Goal: Information Seeking & Learning: Find specific fact

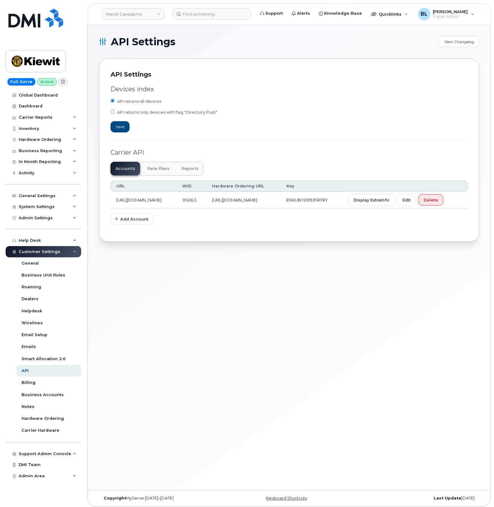
click at [104, 120] on div "API Settings Devices index API returns all devices API returns only devices wit…" at bounding box center [289, 149] width 380 height 183
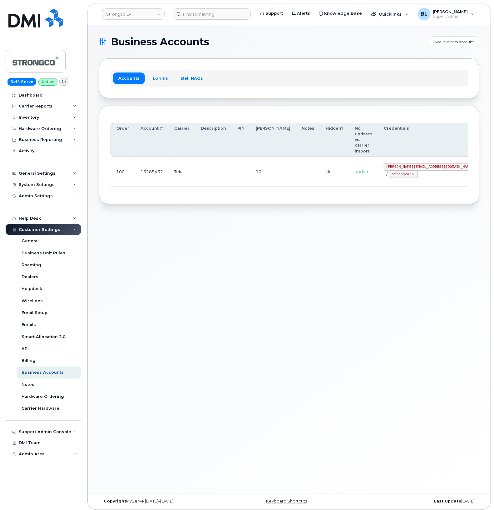
drag, startPoint x: 225, startPoint y: 203, endPoint x: 280, endPoint y: 175, distance: 61.5
click at [226, 199] on div "Business Accounts Add Business Account Accounts Logins Bell NAGs Order Account …" at bounding box center [289, 259] width 403 height 468
drag, startPoint x: 369, startPoint y: 149, endPoint x: 409, endPoint y: 152, distance: 40.1
click at [409, 163] on div "GHada@strongco.com / Strongco*20" at bounding box center [430, 170] width 92 height 15
copy code "GHada@strongco.com"
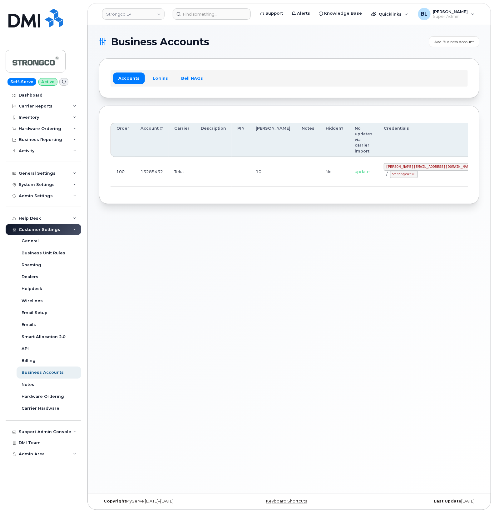
drag, startPoint x: 199, startPoint y: 181, endPoint x: 341, endPoint y: 168, distance: 143.1
click at [201, 181] on div "Order Account # Carrier Description PIN Bill Day Notes Hidden? No updates via c…" at bounding box center [289, 155] width 380 height 99
drag, startPoint x: 375, startPoint y: 158, endPoint x: 394, endPoint y: 160, distance: 19.2
click at [394, 160] on td "GHada@strongco.com / Strongco*20" at bounding box center [429, 172] width 103 height 30
copy code "Strongco*20"
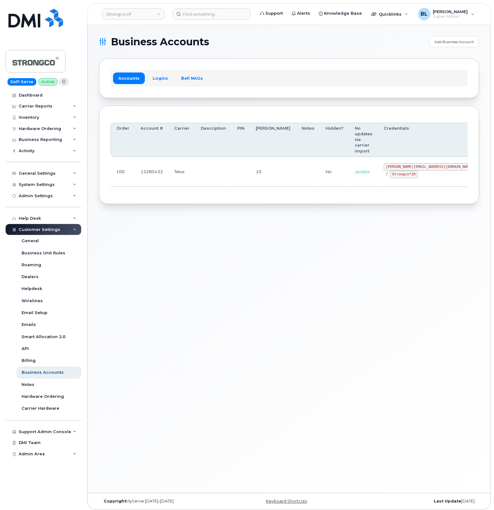
drag, startPoint x: 169, startPoint y: 241, endPoint x: 208, endPoint y: 141, distance: 107.6
click at [169, 240] on div "Business Accounts Add Business Account Accounts Logins Bell NAGs Order Account …" at bounding box center [289, 259] width 403 height 468
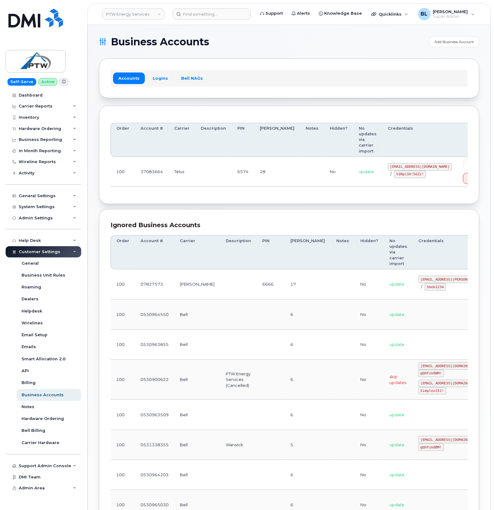
drag, startPoint x: 226, startPoint y: 88, endPoint x: 237, endPoint y: 95, distance: 12.6
click at [226, 88] on div "Accounts Logins Bell NAGs" at bounding box center [289, 77] width 380 height 39
drag, startPoint x: 366, startPoint y: 155, endPoint x: 414, endPoint y: 155, distance: 48.7
click at [414, 163] on code "svc_simplex@ptwenergy.com" at bounding box center [420, 166] width 64 height 7
copy code "svc_simplex@ptwenergy.com"
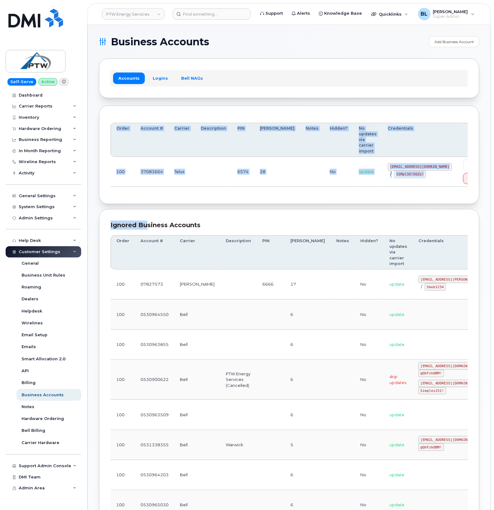
drag, startPoint x: 146, startPoint y: 191, endPoint x: 152, endPoint y: 194, distance: 7.0
click at [149, 194] on section "Business Accounts Add Business Account Accounts Logins Bell NAGs Order Account …" at bounding box center [289, 371] width 380 height 671
drag, startPoint x: 374, startPoint y: 175, endPoint x: 373, endPoint y: 169, distance: 6.3
click at [382, 175] on td "svc_simplex@ptwenergy.com / S1Mpl3X!56Zz!" at bounding box center [419, 172] width 75 height 30
click at [394, 171] on code "S1Mpl3X!56Zz!" at bounding box center [410, 174] width 32 height 7
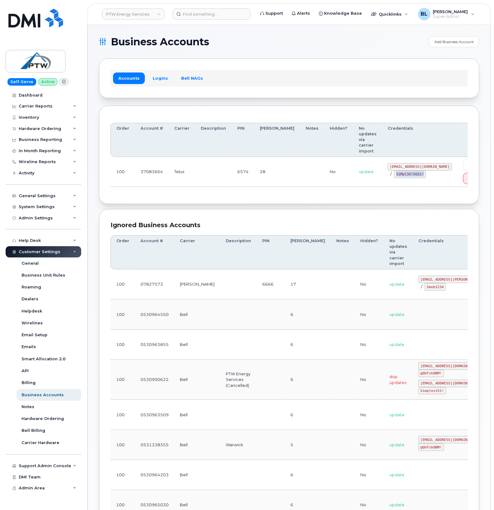
drag, startPoint x: 372, startPoint y: 162, endPoint x: 398, endPoint y: 165, distance: 27.0
click at [398, 171] on code "S1Mpl3X!56Zz!" at bounding box center [410, 174] width 32 height 7
copy code "S1Mpl3X!56Zz!"
drag, startPoint x: 208, startPoint y: 202, endPoint x: 205, endPoint y: 186, distance: 16.6
click at [205, 191] on section "Business Accounts Add Business Account Accounts Logins Bell NAGs Order Account …" at bounding box center [289, 371] width 380 height 671
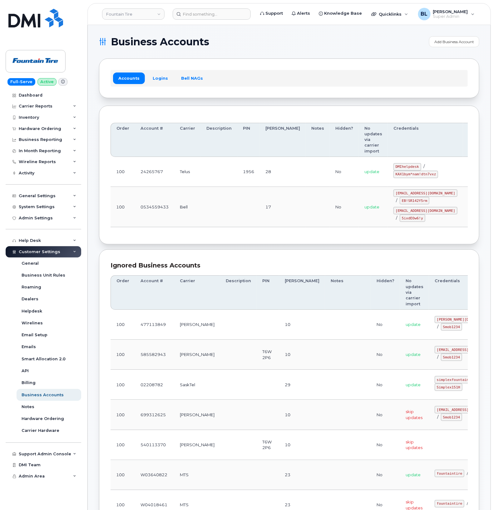
drag, startPoint x: 363, startPoint y: 190, endPoint x: 422, endPoint y: 188, distance: 58.5
drag, startPoint x: 376, startPoint y: 155, endPoint x: 391, endPoint y: 153, distance: 14.7
click at [393, 163] on code "DMIhelpdesk" at bounding box center [407, 166] width 28 height 7
drag, startPoint x: 391, startPoint y: 153, endPoint x: 364, endPoint y: 154, distance: 26.5
click at [362, 157] on td "update" at bounding box center [373, 172] width 29 height 30
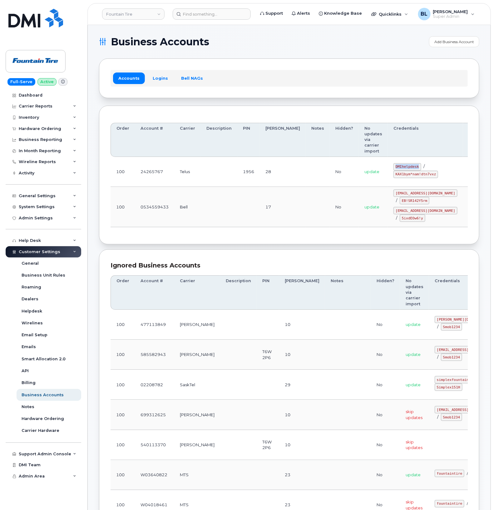
drag, startPoint x: 374, startPoint y: 154, endPoint x: 396, endPoint y: 156, distance: 22.3
click at [396, 163] on code "DMIhelpdesk" at bounding box center [407, 166] width 28 height 7
copy code "DMIhelpdesk"
drag, startPoint x: 372, startPoint y: 164, endPoint x: 414, endPoint y: 162, distance: 42.2
click at [414, 162] on td "DMIhelpdesk / KAX1bym*nam!dtn7vxz" at bounding box center [425, 172] width 75 height 30
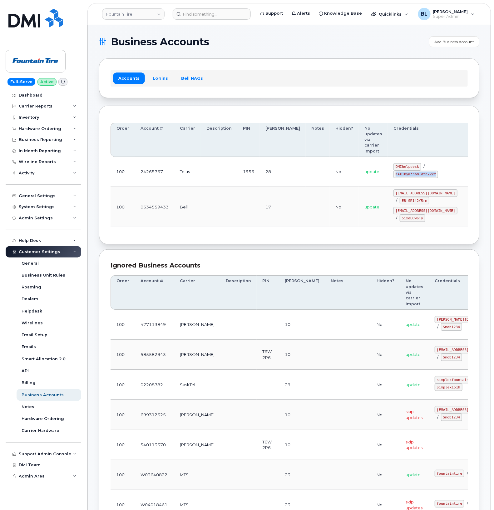
copy code "KAX1bym*nam!dtn7vxz"
click at [194, 225] on div "Order Account # Carrier Description PIN Bill Day Notes Hidden? No updates via c…" at bounding box center [289, 175] width 380 height 139
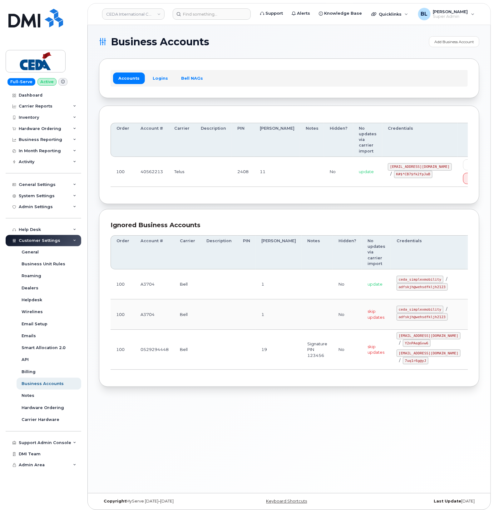
drag, startPoint x: 243, startPoint y: 166, endPoint x: 362, endPoint y: 167, distance: 118.7
drag, startPoint x: 363, startPoint y: 160, endPoint x: 415, endPoint y: 161, distance: 51.9
click at [415, 161] on td "[EMAIL_ADDRESS][DOMAIN_NAME] / K#$*CB7$fk2fpJaB" at bounding box center [419, 172] width 75 height 30
copy code "[EMAIL_ADDRESS][DOMAIN_NAME]"
drag, startPoint x: 171, startPoint y: 175, endPoint x: 208, endPoint y: 177, distance: 37.8
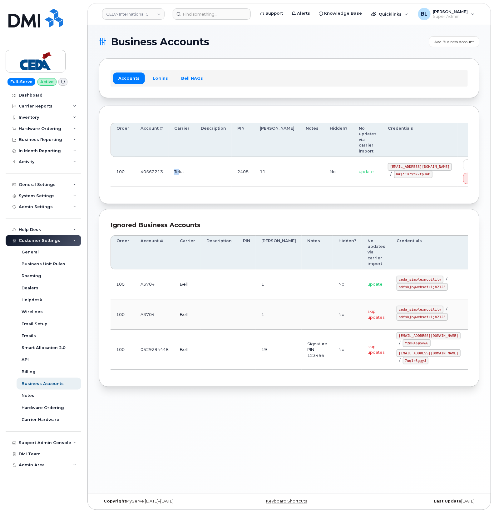
click at [183, 175] on td "Telus" at bounding box center [182, 172] width 27 height 30
click at [394, 171] on code "K#$*CB7$fk2fpJaB" at bounding box center [413, 174] width 38 height 7
drag, startPoint x: 364, startPoint y: 168, endPoint x: 400, endPoint y: 169, distance: 35.3
click at [400, 169] on div "simplex_SRV@cedagroup.com / K#$*CB7$fk2fpJaB" at bounding box center [420, 170] width 64 height 15
copy code "K#$*CB7$fk2fpJaB"
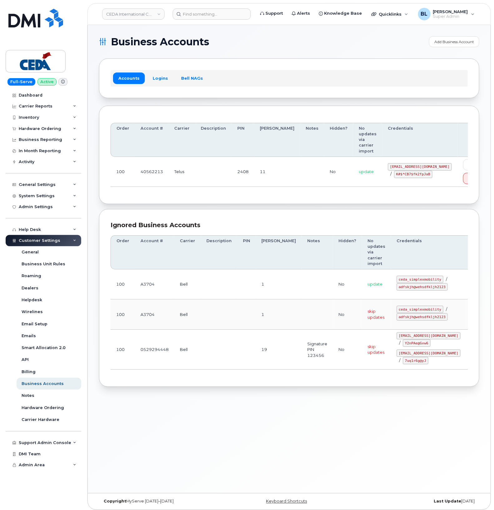
click at [211, 164] on td at bounding box center [213, 172] width 37 height 30
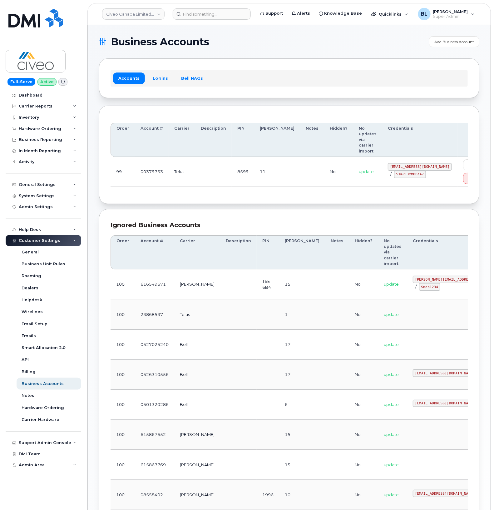
drag, startPoint x: 360, startPoint y: 163, endPoint x: 423, endPoint y: 164, distance: 62.8
click at [423, 164] on td "[EMAIL_ADDRESS][DOMAIN_NAME] / S1mPL3xMOB!47" at bounding box center [419, 172] width 75 height 30
copy code "[EMAIL_ADDRESS][DOMAIN_NAME]"
drag, startPoint x: 368, startPoint y: 169, endPoint x: 395, endPoint y: 170, distance: 27.8
click at [395, 171] on code "S1mPL3xMOB!47" at bounding box center [410, 174] width 32 height 7
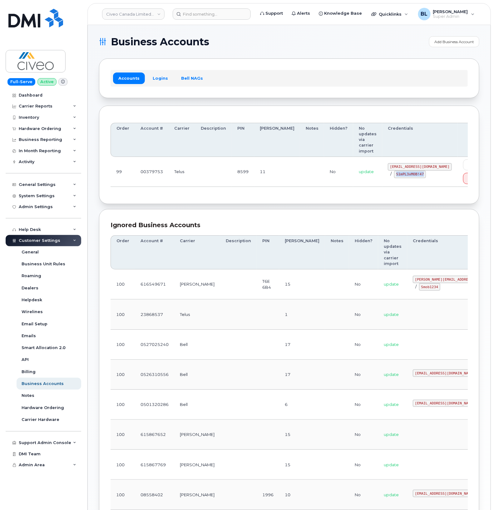
copy code "S1mPL3xMOB!47"
click at [205, 191] on div "Order Account # Carrier Description PIN [PERSON_NAME] Notes Hidden? No updates …" at bounding box center [289, 155] width 380 height 99
